Goal: Navigation & Orientation: Find specific page/section

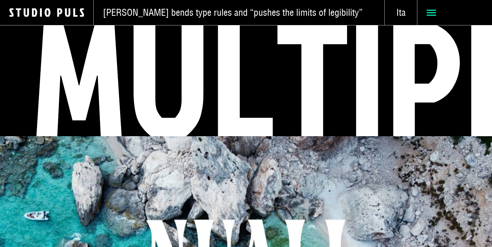
click at [433, 13] on icon at bounding box center [430, 12] width 9 height 9
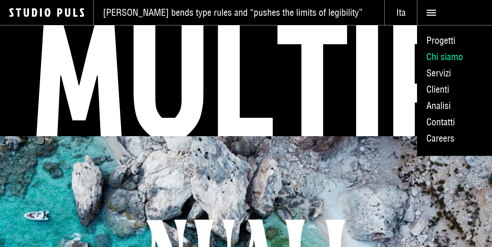
click at [437, 55] on link "Chi siamo" at bounding box center [454, 57] width 75 height 16
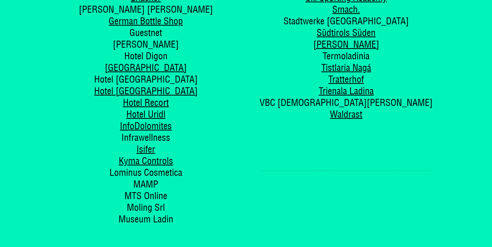
scroll to position [2644, 0]
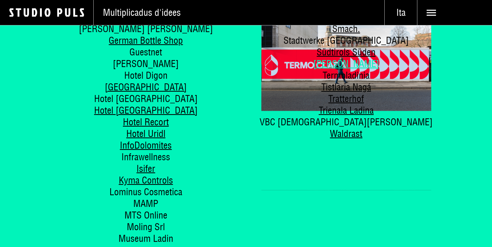
click at [342, 58] on link "[PERSON_NAME]" at bounding box center [346, 64] width 66 height 12
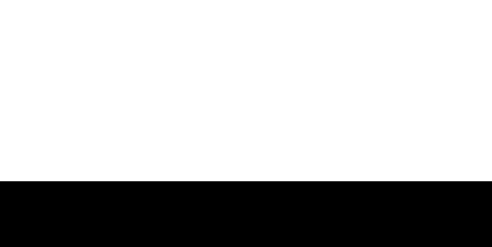
scroll to position [1378, 0]
